Goal: Task Accomplishment & Management: Manage account settings

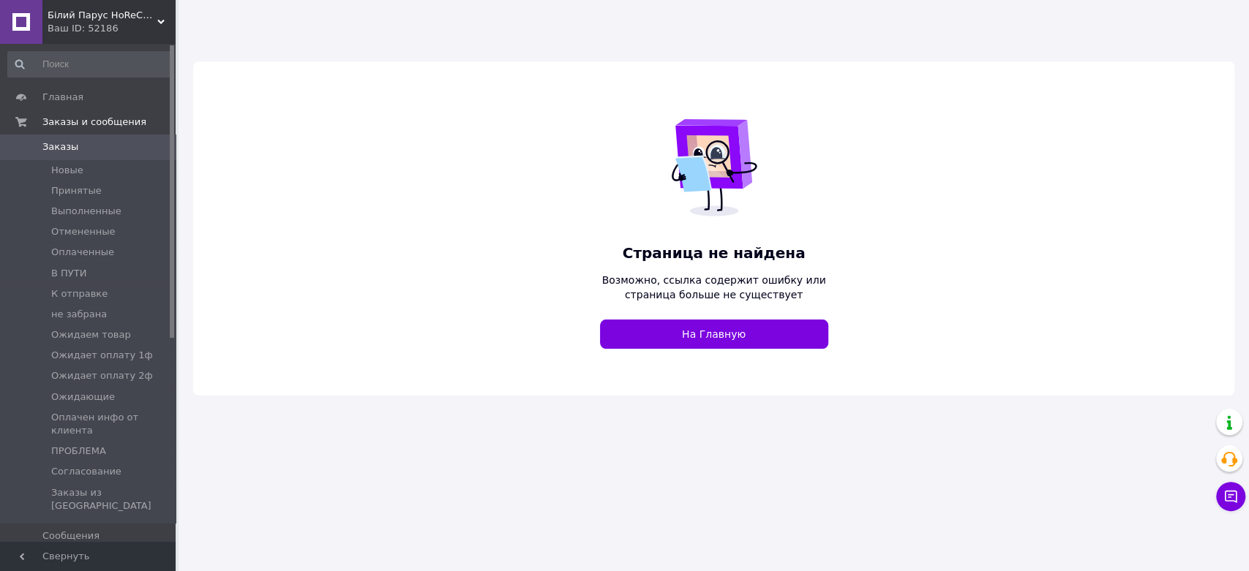
click at [135, 35] on div "Білий Парус HoReCa та B2B комплексне обслуговування Ваш ID: 52186" at bounding box center [108, 22] width 133 height 44
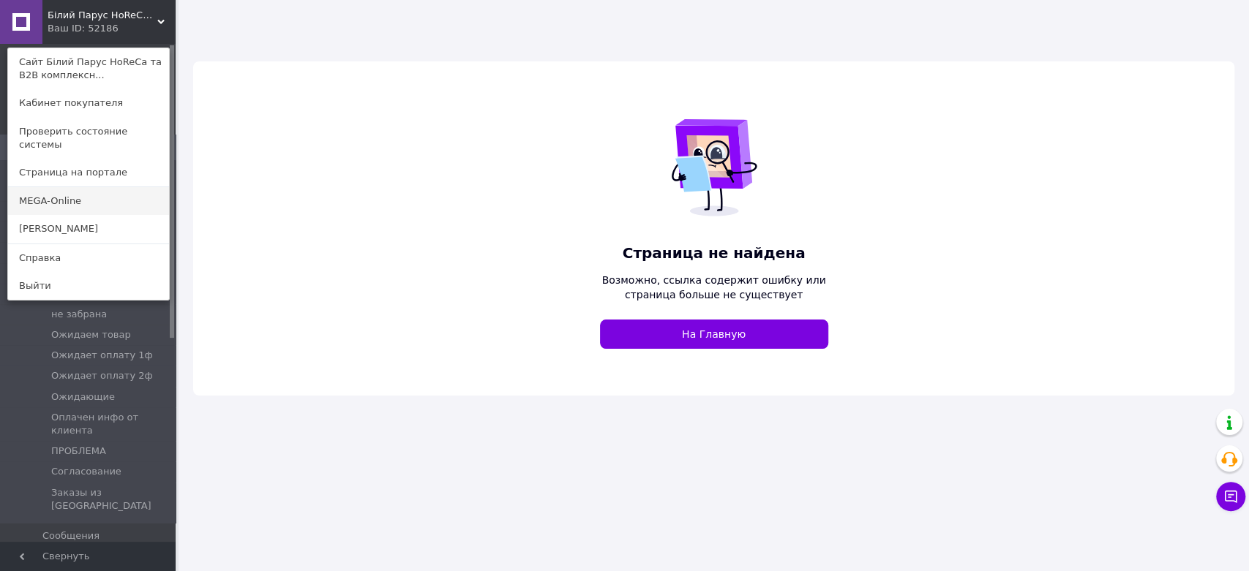
click at [89, 189] on link "MEGA-Online" at bounding box center [88, 201] width 161 height 28
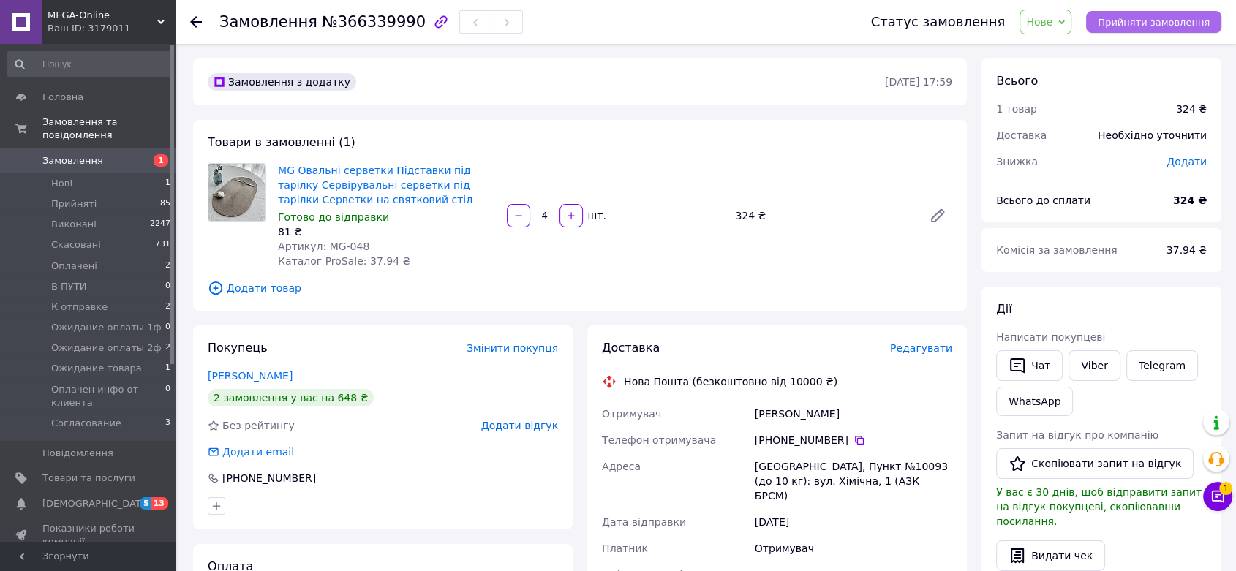
click at [1124, 20] on span "Прийняти замовлення" at bounding box center [1154, 22] width 112 height 11
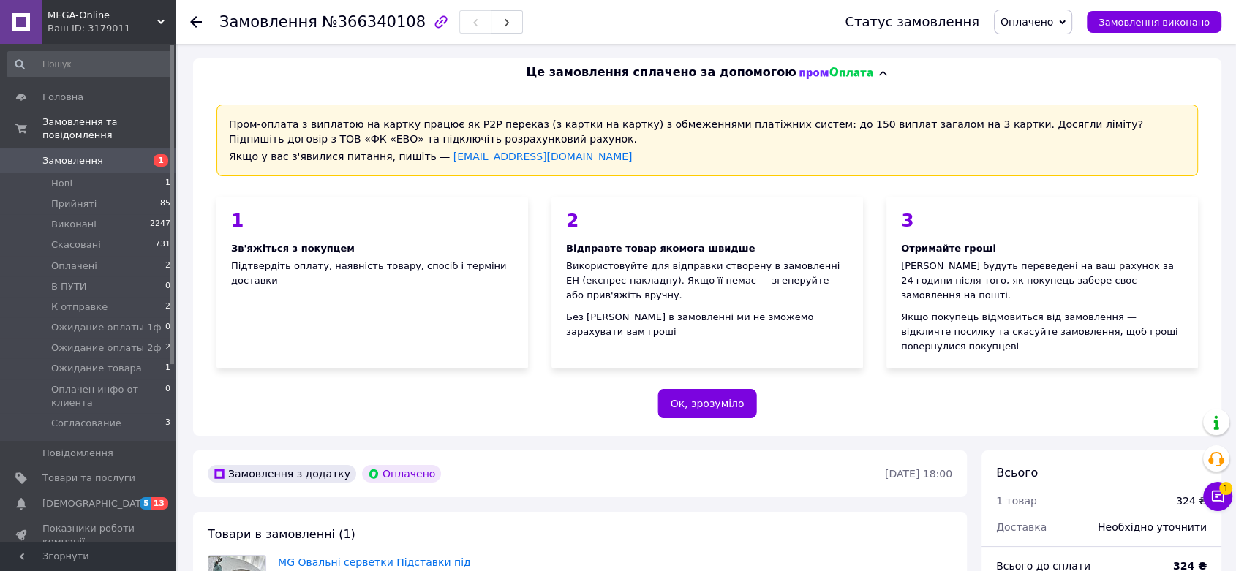
click at [1050, 22] on span "Оплачено" at bounding box center [1027, 22] width 53 height 12
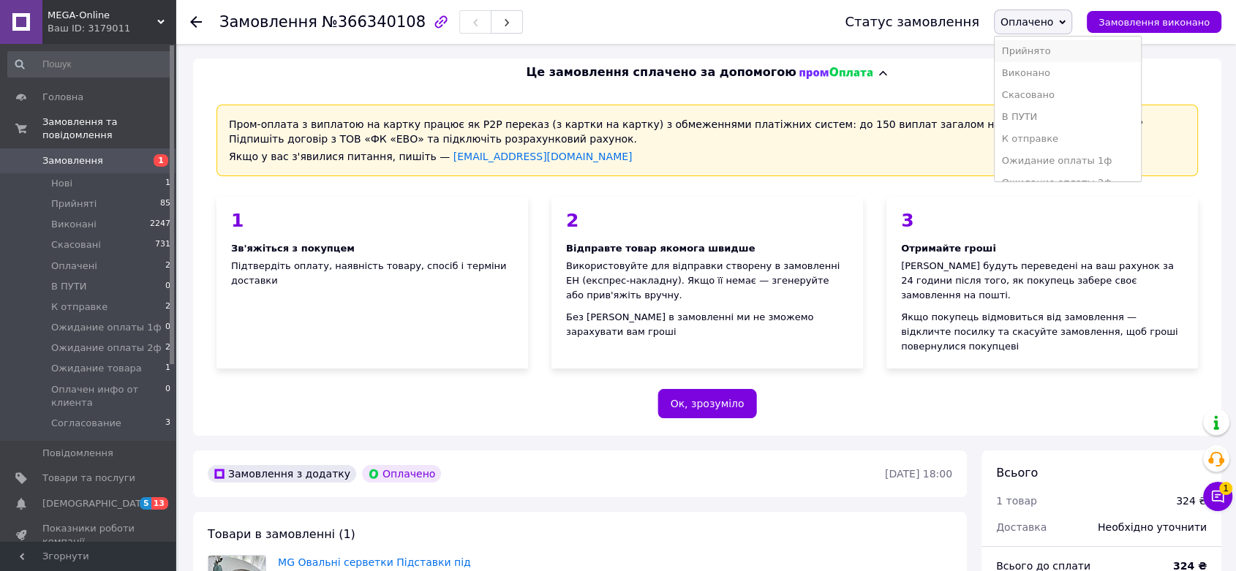
click at [1047, 50] on li "Прийнято" at bounding box center [1068, 51] width 146 height 22
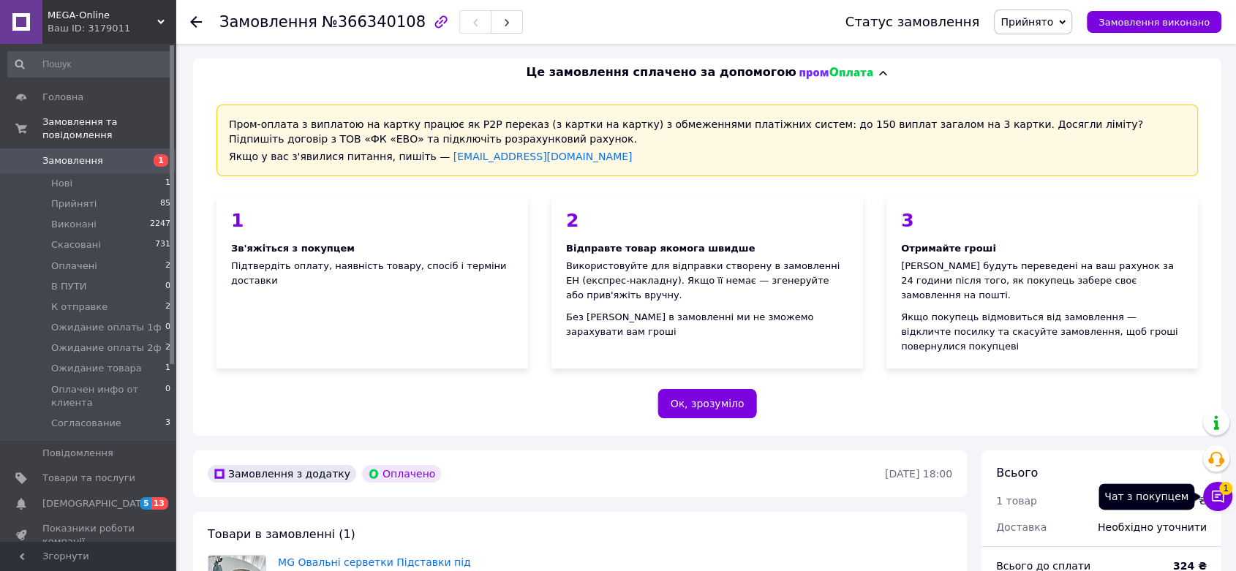
click at [1229, 492] on span "1" at bounding box center [1225, 488] width 13 height 13
